Goal: Transaction & Acquisition: Purchase product/service

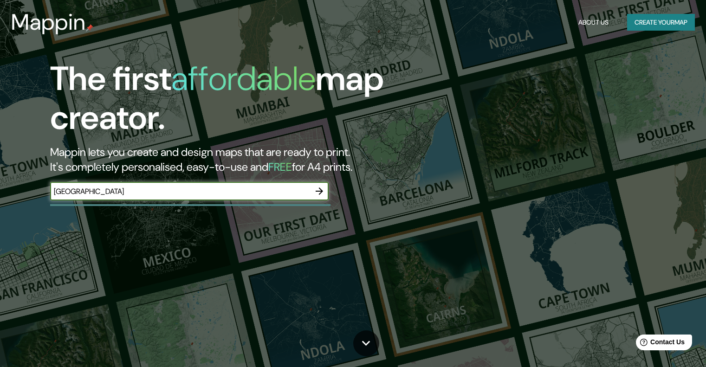
type input "[GEOGRAPHIC_DATA]"
click at [319, 193] on icon "button" at bounding box center [319, 191] width 11 height 11
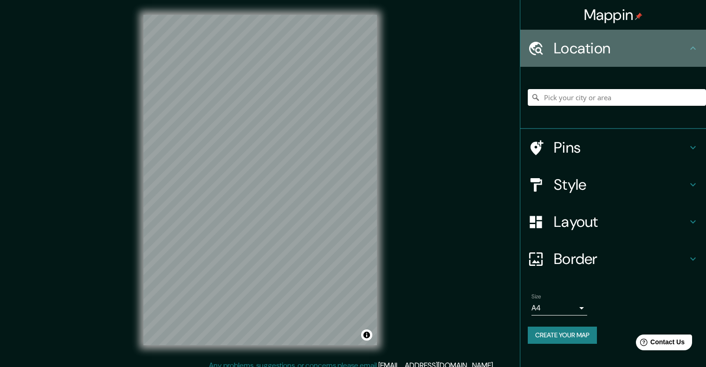
click at [561, 58] on h4 "Location" at bounding box center [621, 48] width 134 height 19
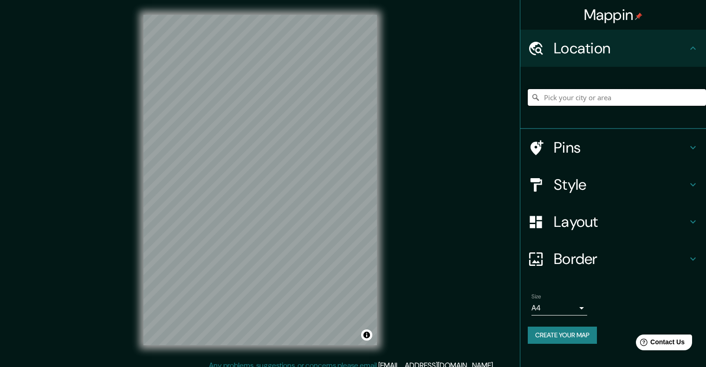
click at [569, 98] on input "Pick your city or area" at bounding box center [617, 97] width 178 height 17
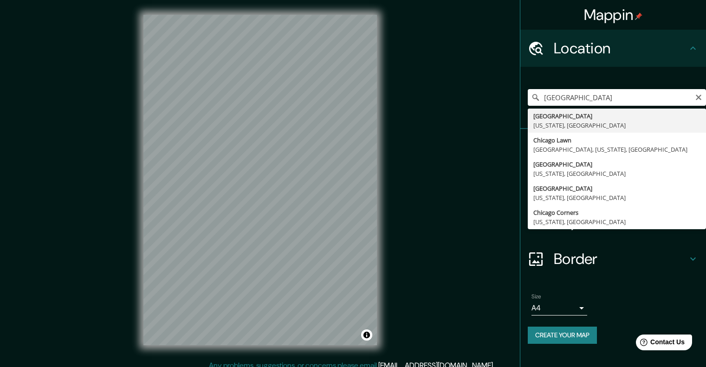
type input "[GEOGRAPHIC_DATA], [US_STATE], [GEOGRAPHIC_DATA]"
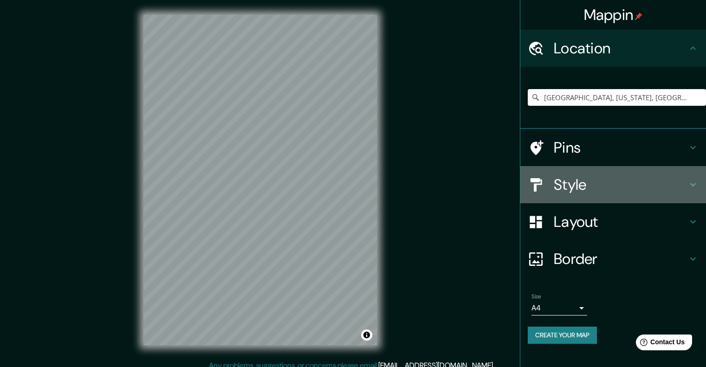
click at [565, 181] on h4 "Style" at bounding box center [621, 185] width 134 height 19
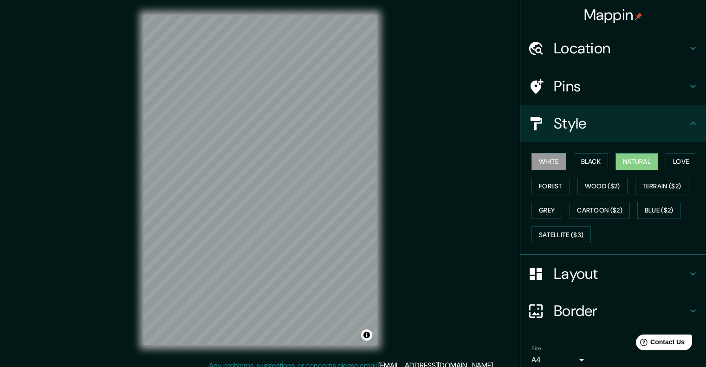
click at [645, 164] on button "Natural" at bounding box center [637, 161] width 43 height 17
click at [674, 164] on button "Love" at bounding box center [681, 161] width 31 height 17
click at [619, 167] on button "Natural" at bounding box center [637, 161] width 43 height 17
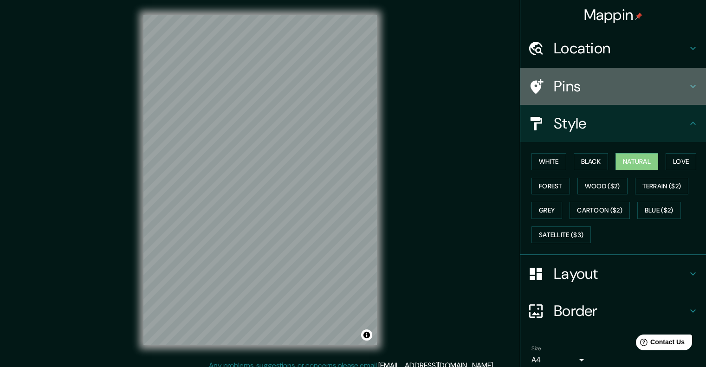
click at [586, 85] on h4 "Pins" at bounding box center [621, 86] width 134 height 19
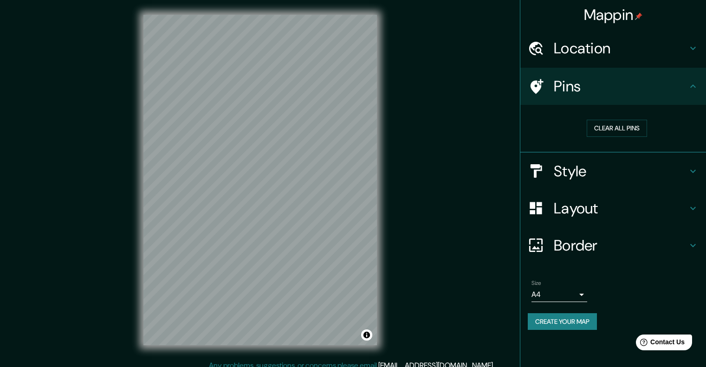
click at [533, 85] on icon at bounding box center [537, 86] width 13 height 15
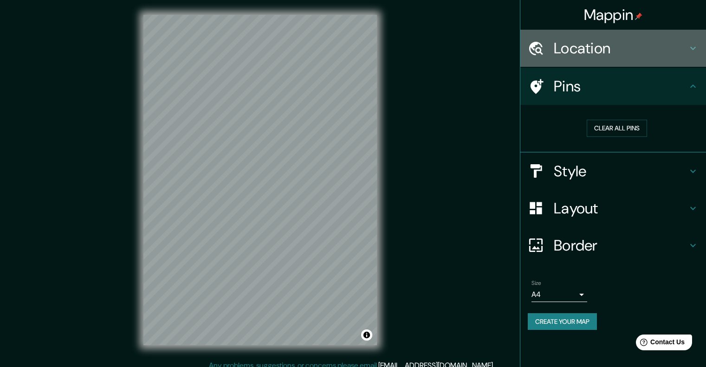
click at [607, 43] on h4 "Location" at bounding box center [621, 48] width 134 height 19
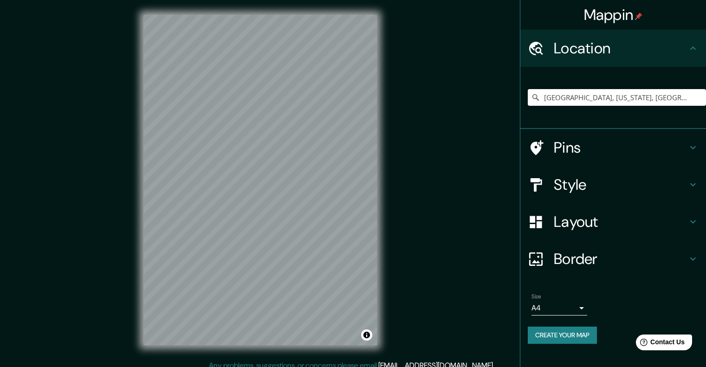
click at [592, 163] on div "Pins" at bounding box center [614, 147] width 186 height 37
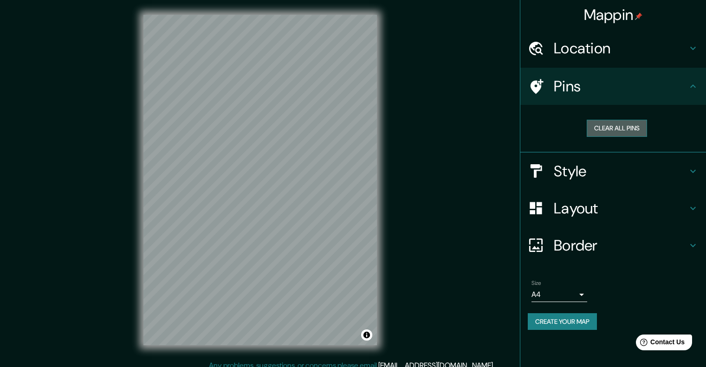
click at [613, 125] on button "Clear all pins" at bounding box center [617, 128] width 60 height 17
click at [641, 19] on img at bounding box center [638, 16] width 7 height 7
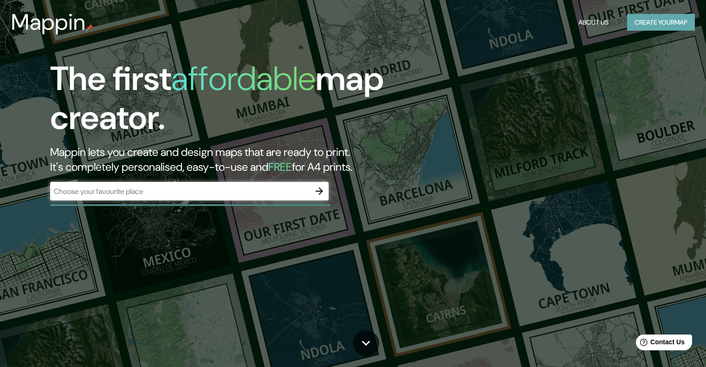
click at [643, 26] on button "Create your map" at bounding box center [661, 22] width 68 height 17
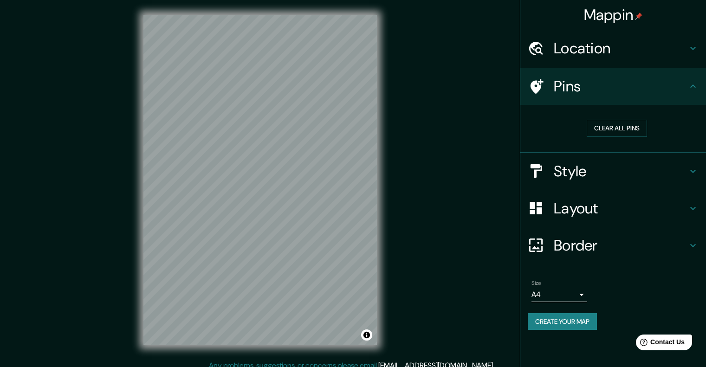
click at [693, 170] on icon at bounding box center [693, 171] width 11 height 11
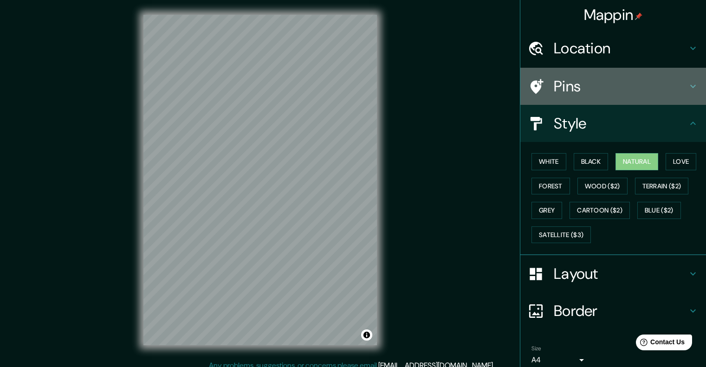
click at [688, 83] on icon at bounding box center [693, 86] width 11 height 11
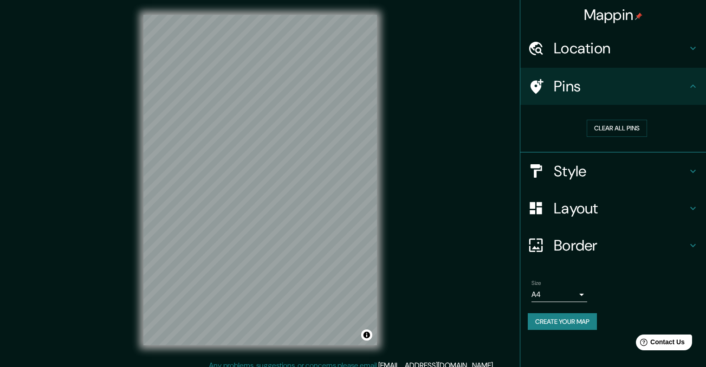
scroll to position [8, 0]
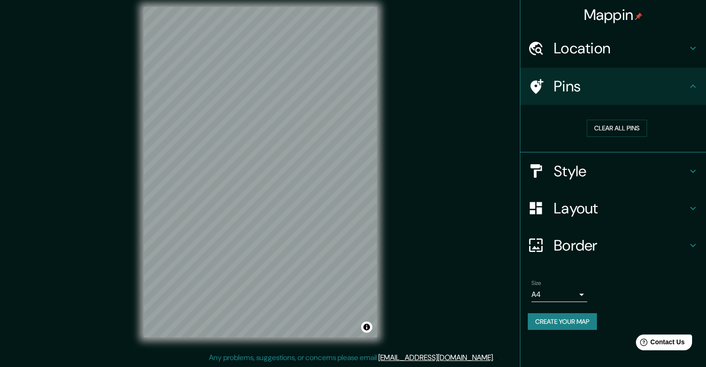
click at [574, 52] on h4 "Location" at bounding box center [621, 48] width 134 height 19
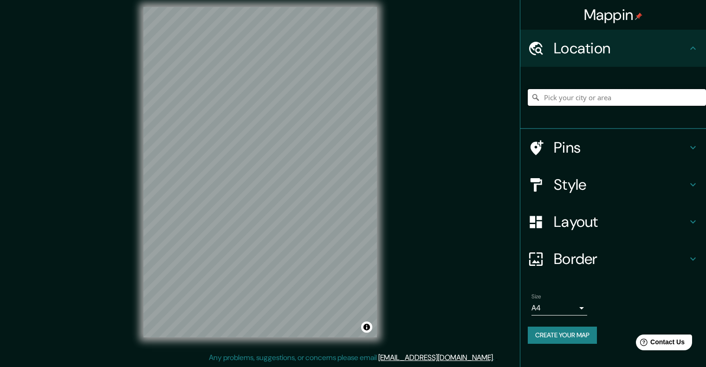
click at [566, 93] on input "Pick your city or area" at bounding box center [617, 97] width 178 height 17
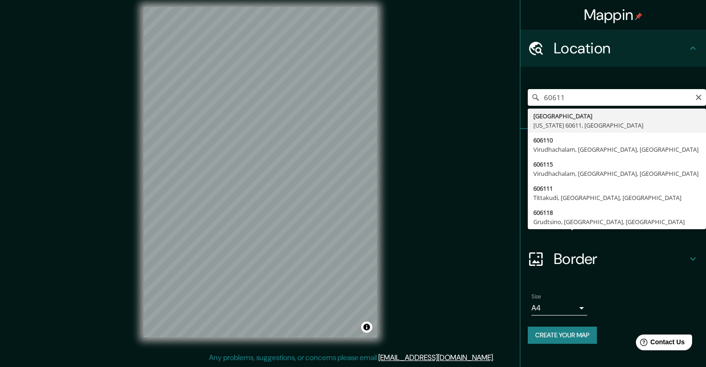
type input "[GEOGRAPHIC_DATA], [US_STATE] 60611, [GEOGRAPHIC_DATA]"
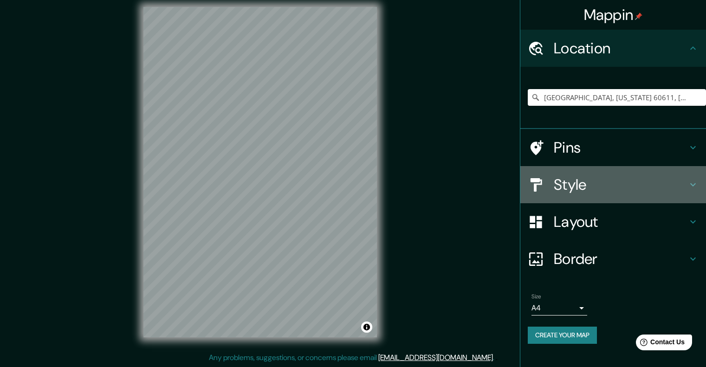
click at [595, 181] on h4 "Style" at bounding box center [621, 185] width 134 height 19
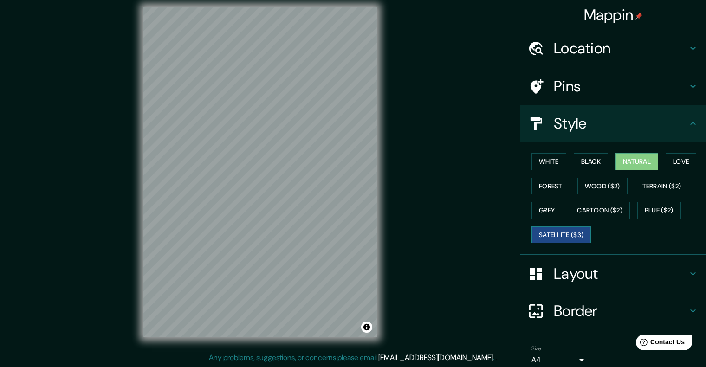
click at [556, 235] on button "Satellite ($3)" at bounding box center [561, 235] width 59 height 17
click at [649, 210] on button "Blue ($2)" at bounding box center [660, 210] width 44 height 17
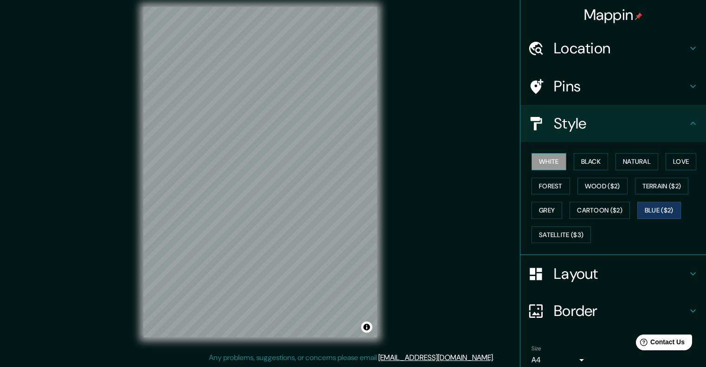
click at [556, 157] on button "White" at bounding box center [549, 161] width 35 height 17
click at [551, 179] on button "Forest" at bounding box center [551, 186] width 39 height 17
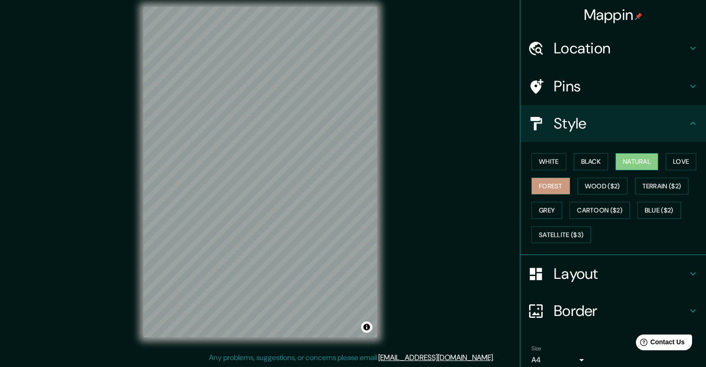
click at [646, 163] on button "Natural" at bounding box center [637, 161] width 43 height 17
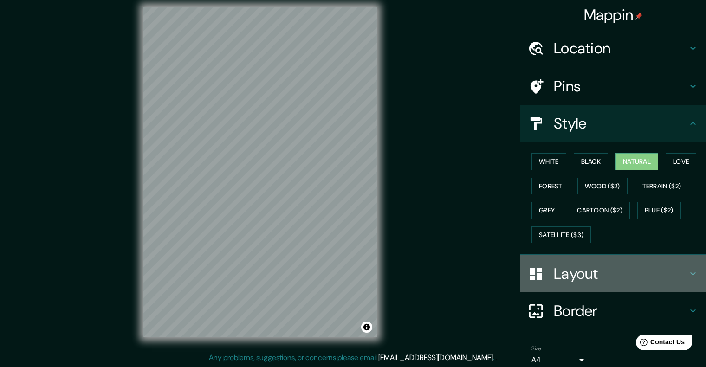
click at [565, 275] on h4 "Layout" at bounding box center [621, 274] width 134 height 19
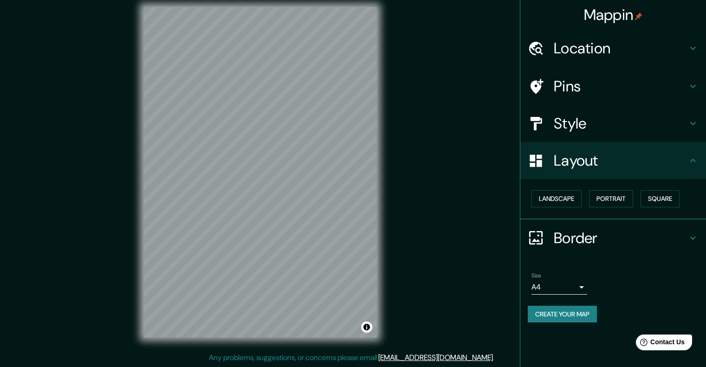
click at [605, 80] on h4 "Pins" at bounding box center [621, 86] width 134 height 19
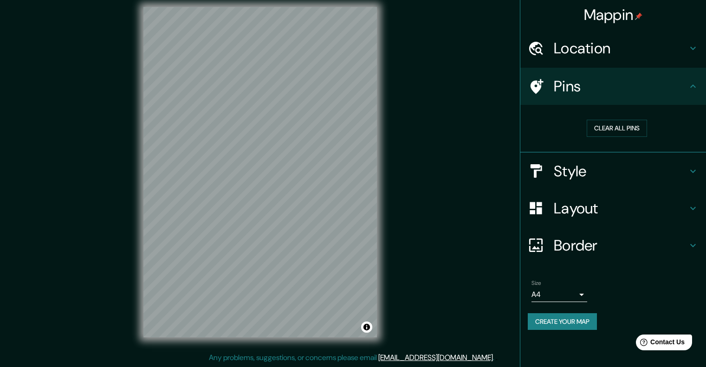
click at [541, 91] on icon at bounding box center [536, 86] width 16 height 16
